Goal: Information Seeking & Learning: Compare options

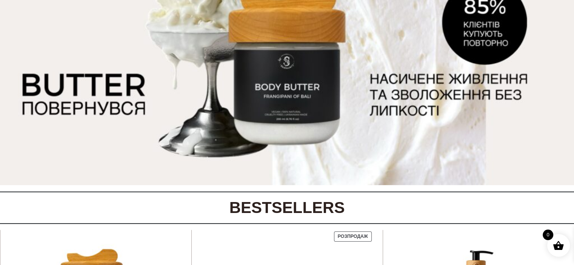
scroll to position [113, 0]
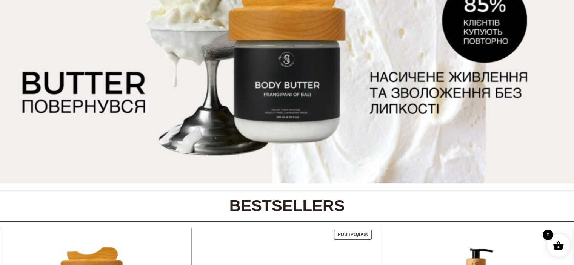
click at [288, 73] on img at bounding box center [287, 63] width 574 height 239
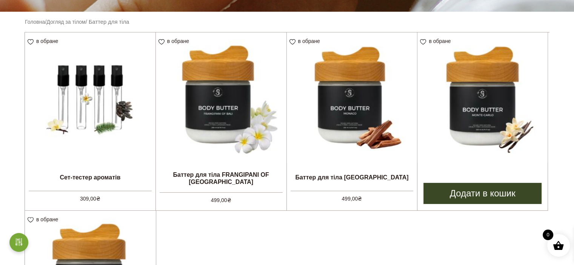
scroll to position [189, 0]
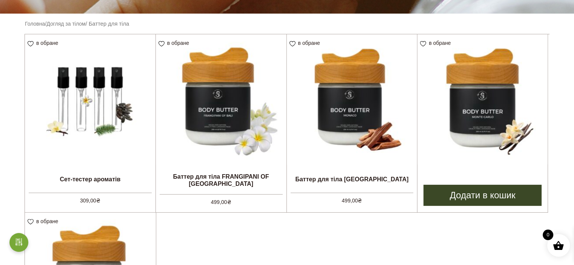
click at [480, 118] on img at bounding box center [483, 99] width 130 height 130
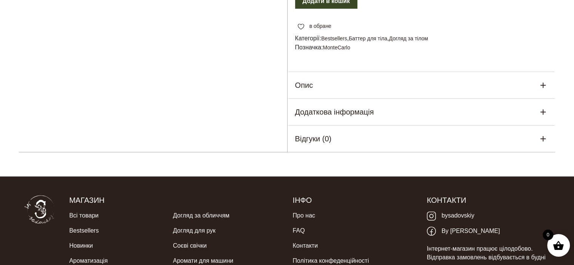
scroll to position [340, 0]
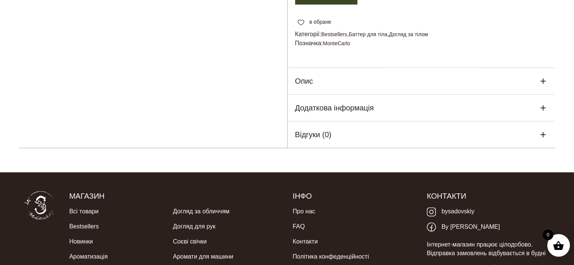
click at [372, 94] on div "Опис" at bounding box center [422, 81] width 268 height 26
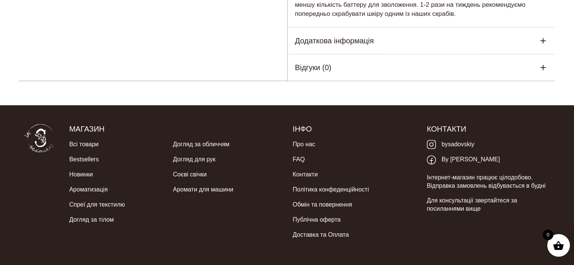
scroll to position [415, 0]
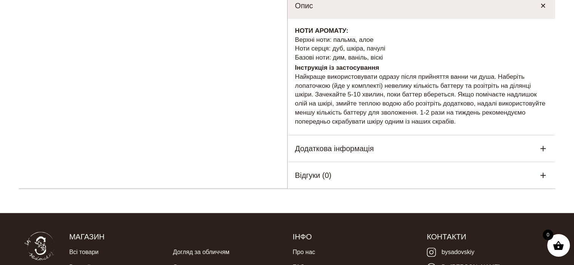
click at [322, 162] on div "Додаткова інформація" at bounding box center [422, 149] width 268 height 26
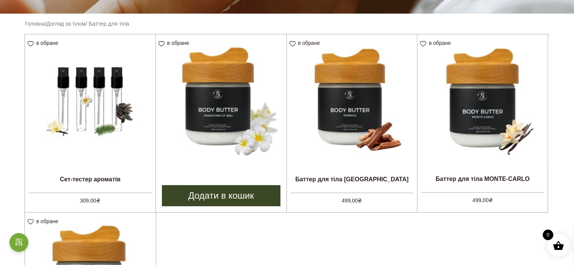
click at [236, 172] on li "в обране View wishlist Баттер для тіла FRANGIPANI OF BALI 499,00 ₴ Додати в кош…" at bounding box center [221, 123] width 131 height 179
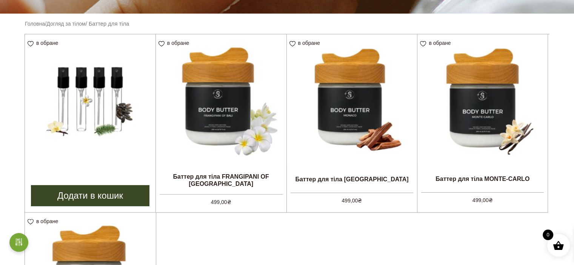
click at [105, 105] on img at bounding box center [90, 99] width 131 height 131
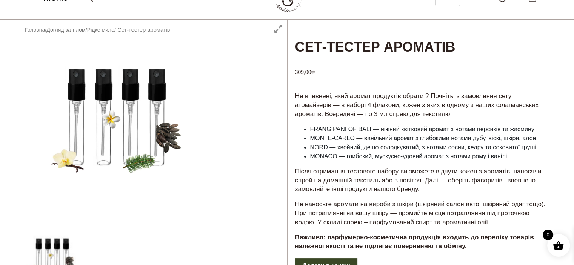
scroll to position [38, 0]
click at [367, 139] on li "MONTE-CARLO — ванільний аромат з глибокими нотами дубу, віскі, шкіри, алое." at bounding box center [429, 138] width 238 height 9
drag, startPoint x: 367, startPoint y: 139, endPoint x: 375, endPoint y: 144, distance: 9.5
click at [375, 143] on li "MONTE-CARLO — ванільний аромат з глибокими нотами дубу, віскі, шкіри, алое." at bounding box center [429, 138] width 238 height 9
click at [352, 152] on li "NORD — хвойний, дещо солодкуватий, з нотами сосни, кедру та соковитої груші" at bounding box center [429, 147] width 238 height 9
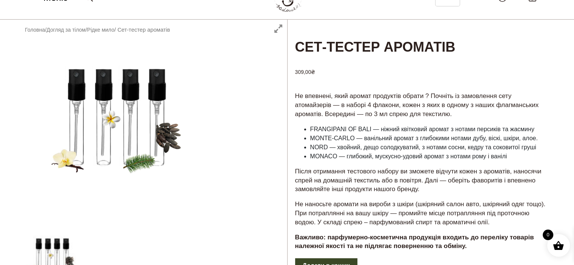
click at [344, 152] on li "NORD — хвойний, дещо солодкуватий, з нотами сосни, кедру та соковитої груші" at bounding box center [429, 147] width 238 height 9
click at [348, 161] on li "MONACO — глибокий, мускусно-удовий аромат з нотами рому і ванілі" at bounding box center [429, 156] width 238 height 9
drag, startPoint x: 348, startPoint y: 178, endPoint x: 509, endPoint y: 179, distance: 161.2
click at [509, 161] on li "MONACO — глибокий, мускусно-удовий аромат з нотами рому і ванілі" at bounding box center [429, 156] width 238 height 9
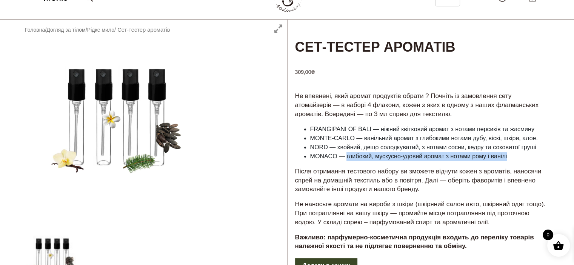
click at [505, 161] on li "MONACO — глибокий, мускусно-удовий аромат з нотами рому і ванілі" at bounding box center [429, 156] width 238 height 9
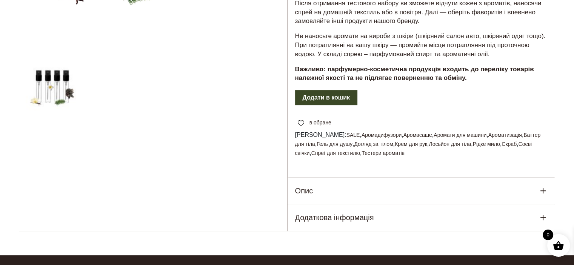
scroll to position [264, 0]
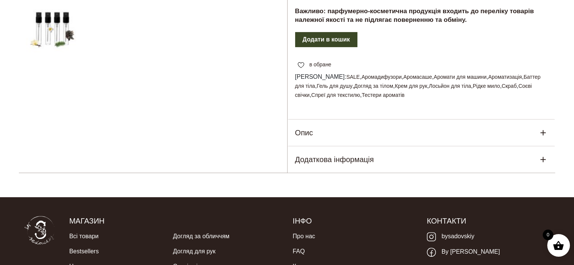
click at [391, 173] on div "Додаткова інформація" at bounding box center [422, 159] width 268 height 26
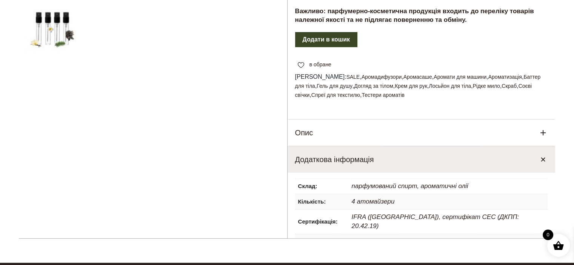
click at [392, 146] on div "Опис" at bounding box center [422, 133] width 268 height 26
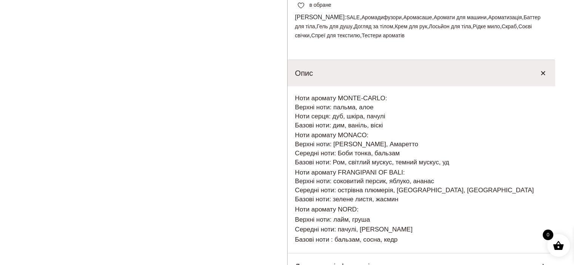
scroll to position [340, 0]
